Goal: Task Accomplishment & Management: Complete application form

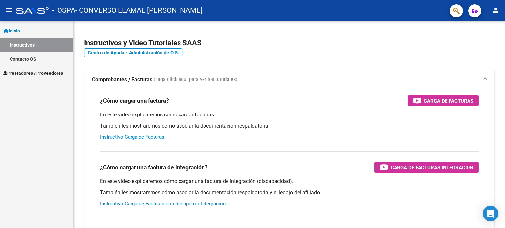
click at [30, 73] on span "Prestadores / Proveedores" at bounding box center [33, 73] width 60 height 7
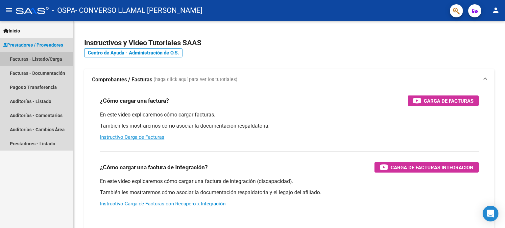
click at [43, 58] on link "Facturas - Listado/Carga" at bounding box center [36, 59] width 73 height 14
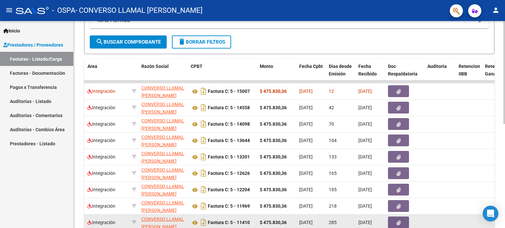
scroll to position [131, 0]
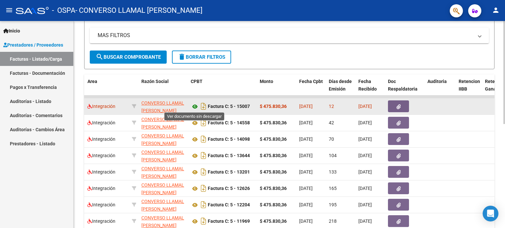
click at [196, 105] on icon at bounding box center [195, 107] width 9 height 8
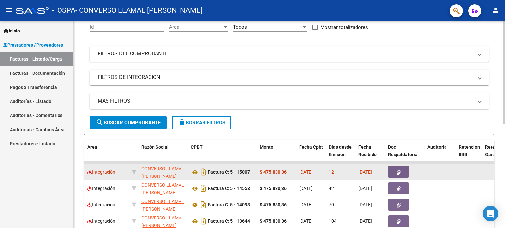
scroll to position [0, 0]
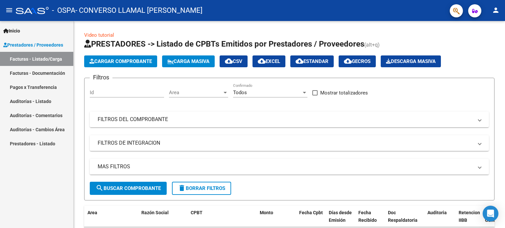
click at [58, 116] on link "Auditorías - Comentarios" at bounding box center [36, 115] width 73 height 14
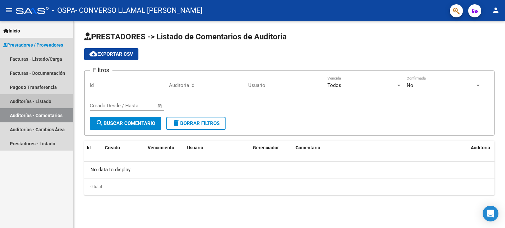
click at [42, 102] on link "Auditorías - Listado" at bounding box center [36, 101] width 73 height 14
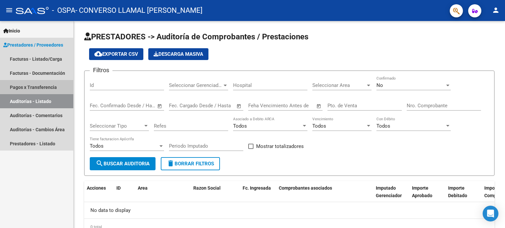
click at [47, 88] on link "Pagos x Transferencia" at bounding box center [36, 87] width 73 height 14
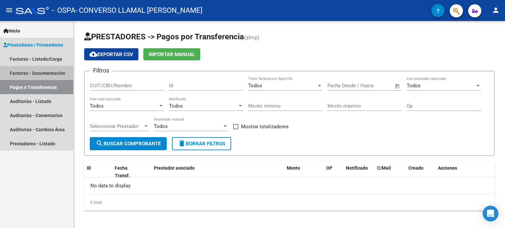
click at [44, 73] on link "Facturas - Documentación" at bounding box center [36, 73] width 73 height 14
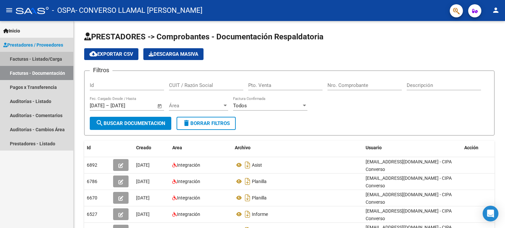
click at [38, 59] on link "Facturas - Listado/Carga" at bounding box center [36, 59] width 73 height 14
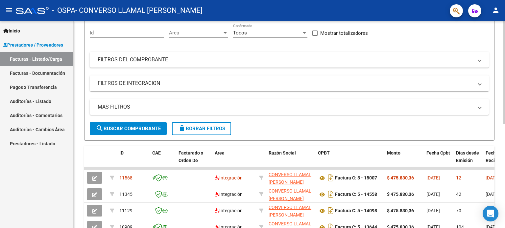
scroll to position [99, 0]
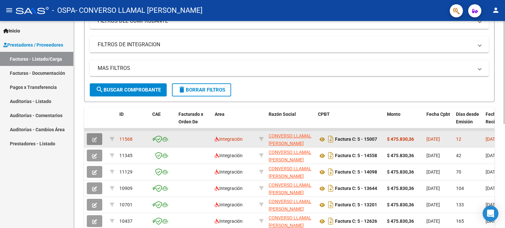
click at [93, 140] on icon "button" at bounding box center [94, 139] width 5 height 5
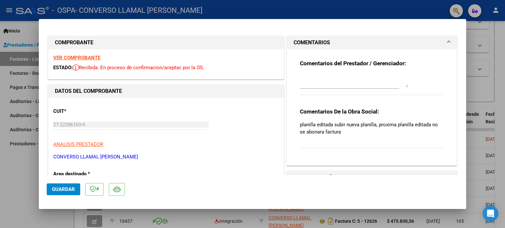
click at [30, 185] on div at bounding box center [252, 114] width 505 height 228
type input "$ 0,00"
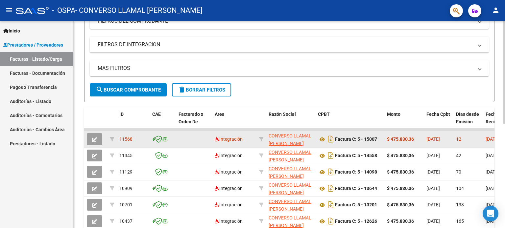
click at [97, 138] on button "button" at bounding box center [94, 139] width 15 height 12
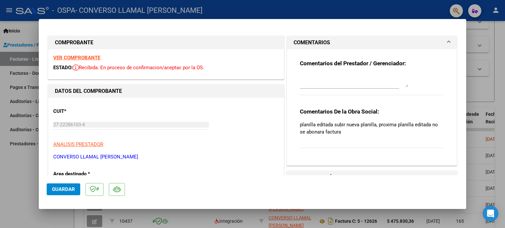
click at [10, 198] on div at bounding box center [252, 114] width 505 height 228
type input "$ 0,00"
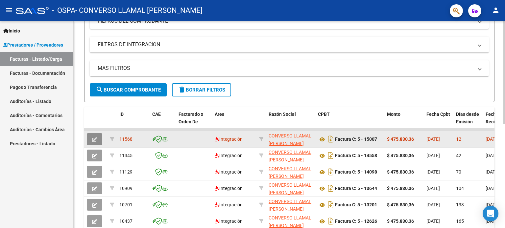
click at [95, 138] on icon "button" at bounding box center [94, 139] width 5 height 5
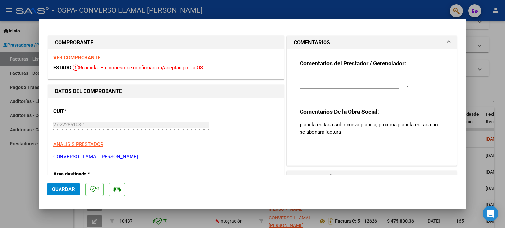
click at [497, 46] on div at bounding box center [252, 114] width 505 height 228
type input "$ 0,00"
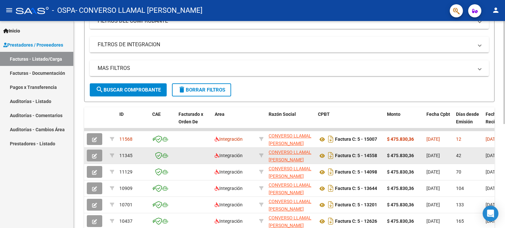
click at [93, 156] on icon "button" at bounding box center [94, 156] width 5 height 5
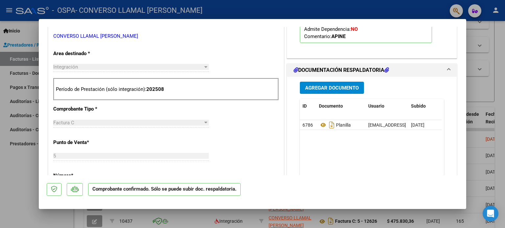
scroll to position [230, 0]
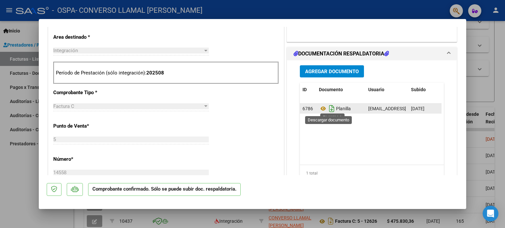
click at [332, 109] on icon "Descargar documento" at bounding box center [331, 109] width 9 height 11
click at [137, 36] on div "CUIT * 27-22286103-4 Ingresar CUIT ANALISIS PRESTADOR CONVERSO LLAMAL [PERSON_N…" at bounding box center [165, 186] width 235 height 451
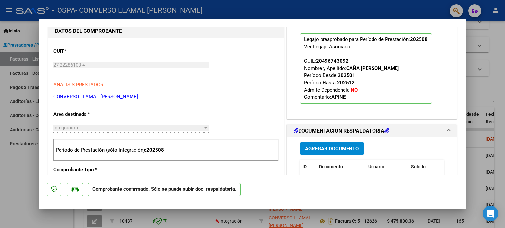
scroll to position [131, 0]
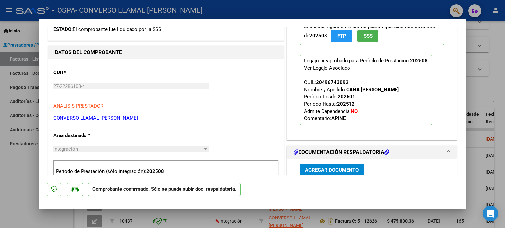
click at [5, 182] on div at bounding box center [252, 114] width 505 height 228
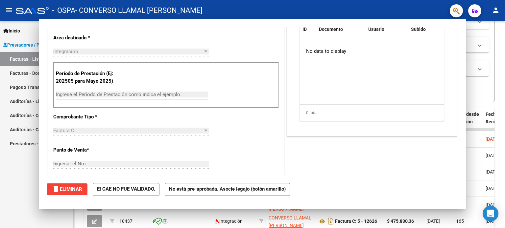
type input "$ 0,00"
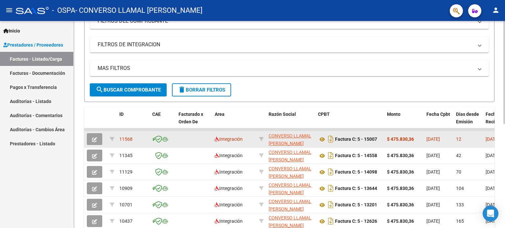
click at [94, 139] on icon "button" at bounding box center [94, 139] width 5 height 5
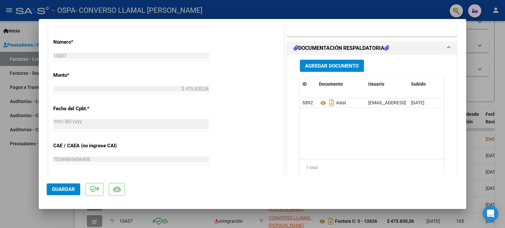
scroll to position [263, 0]
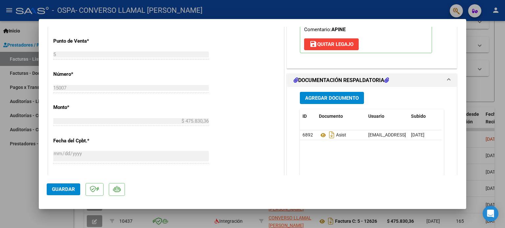
click at [171, 41] on div "CUIT * 27-22286103-4 Ingresar CUIT ANALISIS PRESTADOR CONVERSO LLAMAL [PERSON_N…" at bounding box center [165, 81] width 235 height 492
click at [336, 100] on span "Agregar Documento" at bounding box center [332, 98] width 54 height 6
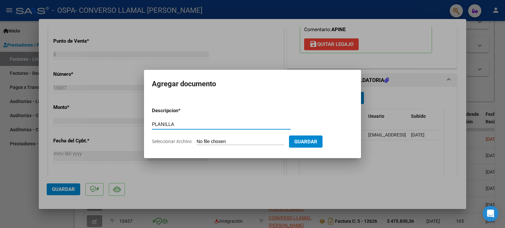
type input "PLANILLA"
click at [221, 141] on input "Seleccionar Archivo" at bounding box center [240, 142] width 87 height 6
type input "C:\fakepath\PLANILLA SEPTIEMBRE CAÑA [PERSON_NAME].pdf"
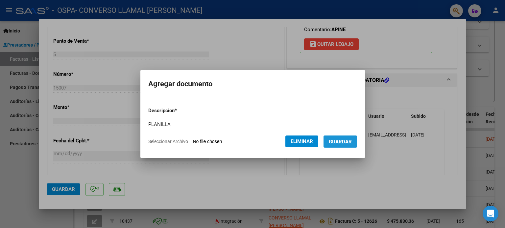
click at [347, 142] on span "Guardar" at bounding box center [340, 142] width 23 height 6
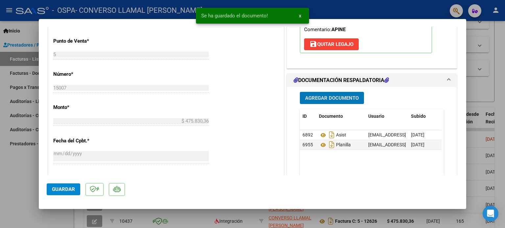
click at [72, 191] on span "Guardar" at bounding box center [63, 190] width 23 height 6
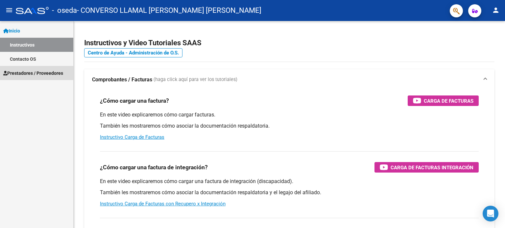
click at [25, 73] on span "Prestadores / Proveedores" at bounding box center [33, 73] width 60 height 7
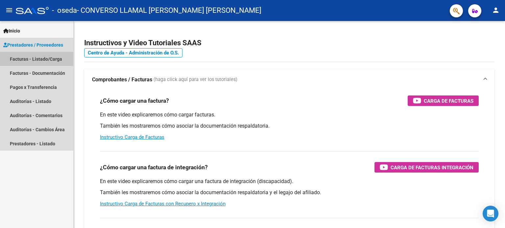
click at [35, 60] on link "Facturas - Listado/Carga" at bounding box center [36, 59] width 73 height 14
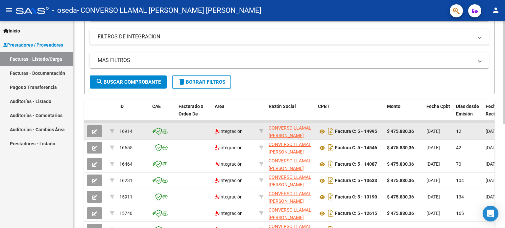
scroll to position [99, 0]
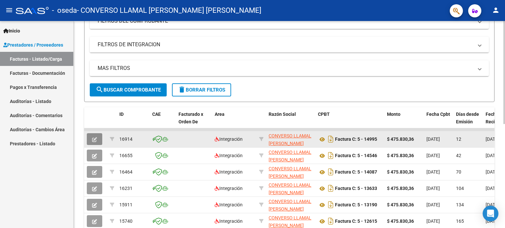
click at [89, 139] on button "button" at bounding box center [94, 139] width 15 height 12
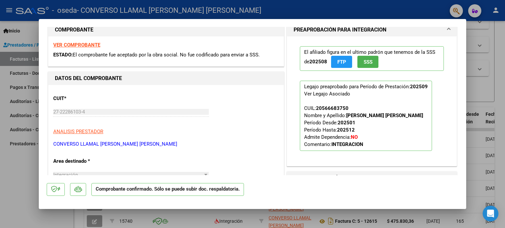
scroll to position [0, 0]
